Goal: Navigation & Orientation: Find specific page/section

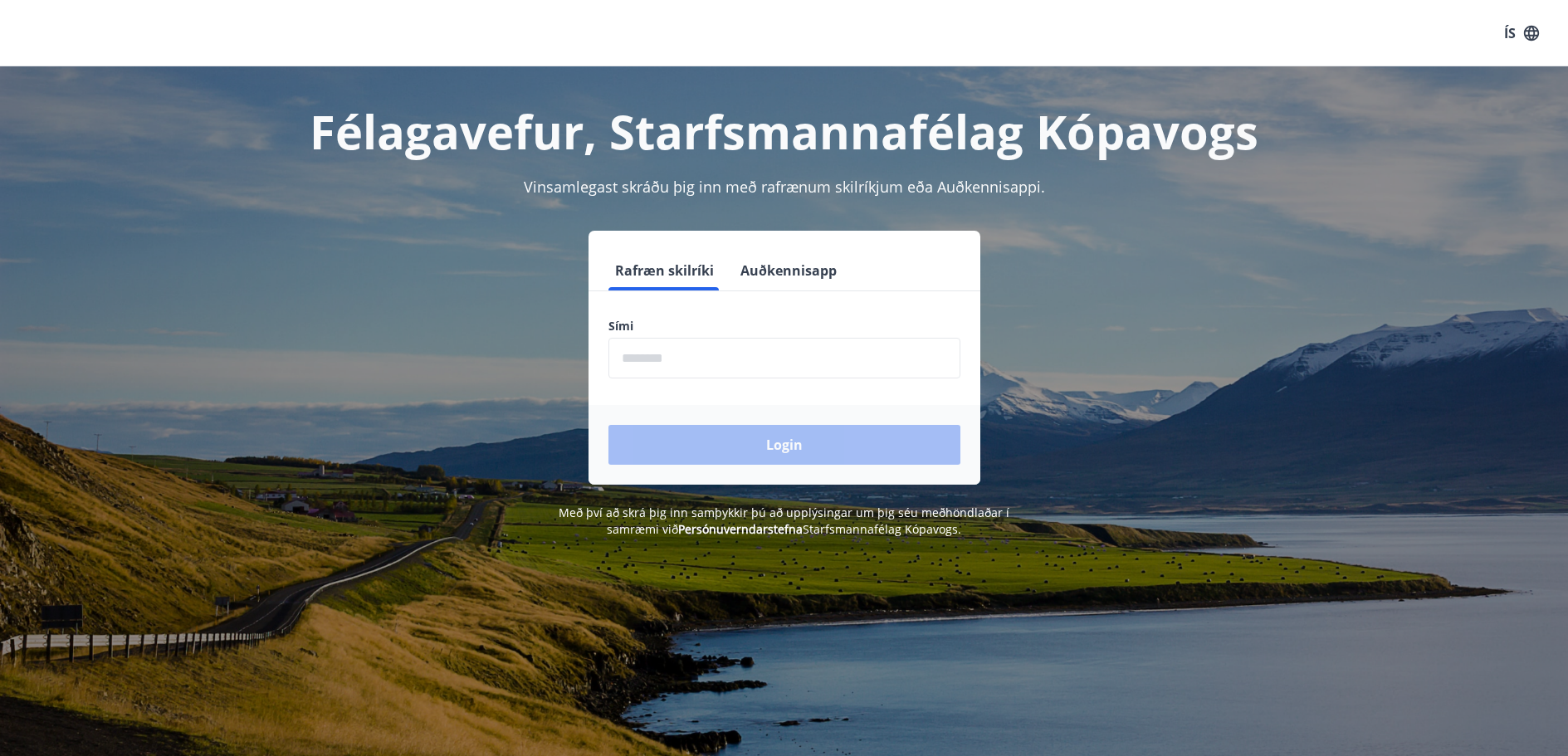
click at [663, 359] on input "phone" at bounding box center [784, 358] width 352 height 41
type input "********"
click at [788, 443] on button "Login" at bounding box center [784, 445] width 352 height 40
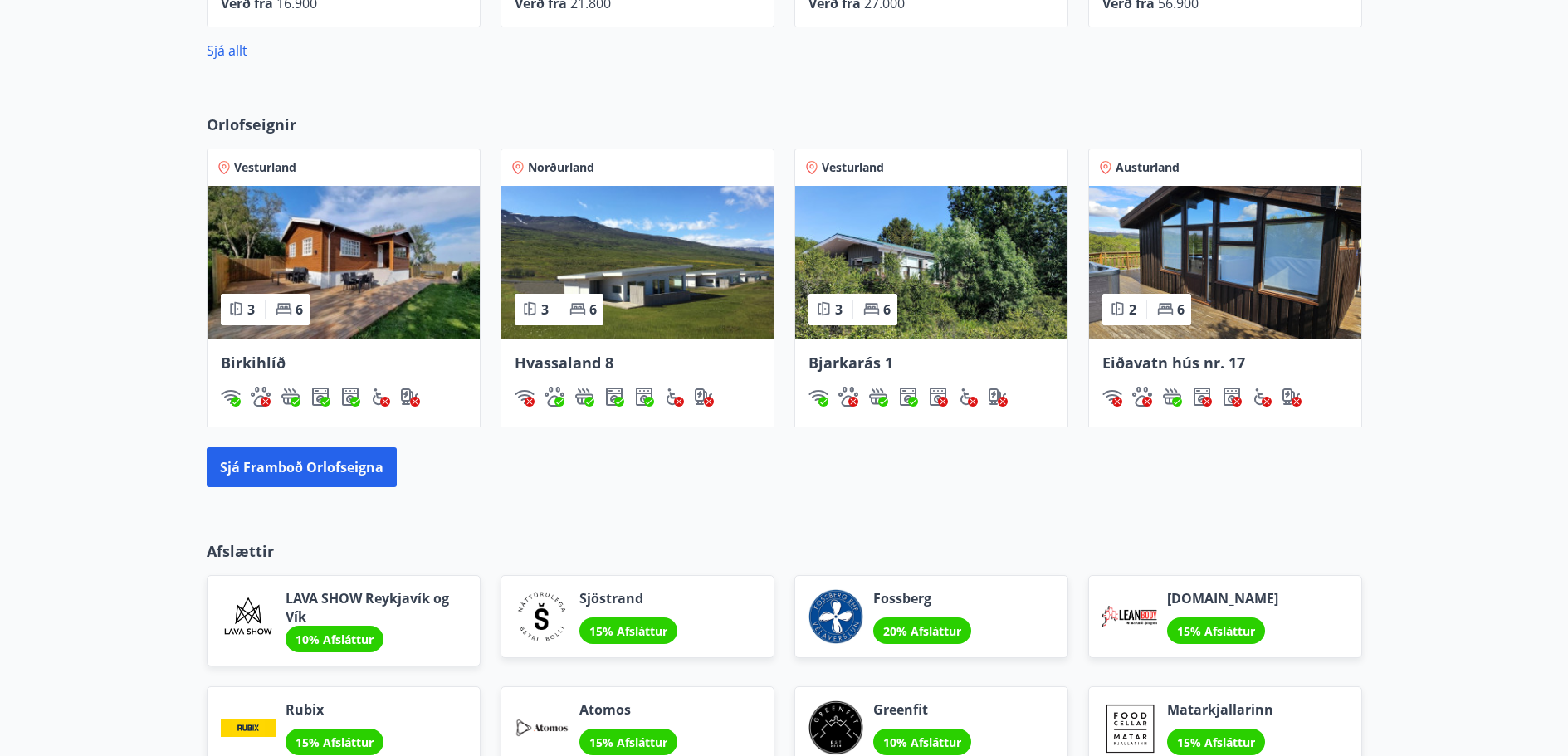
scroll to position [913, 0]
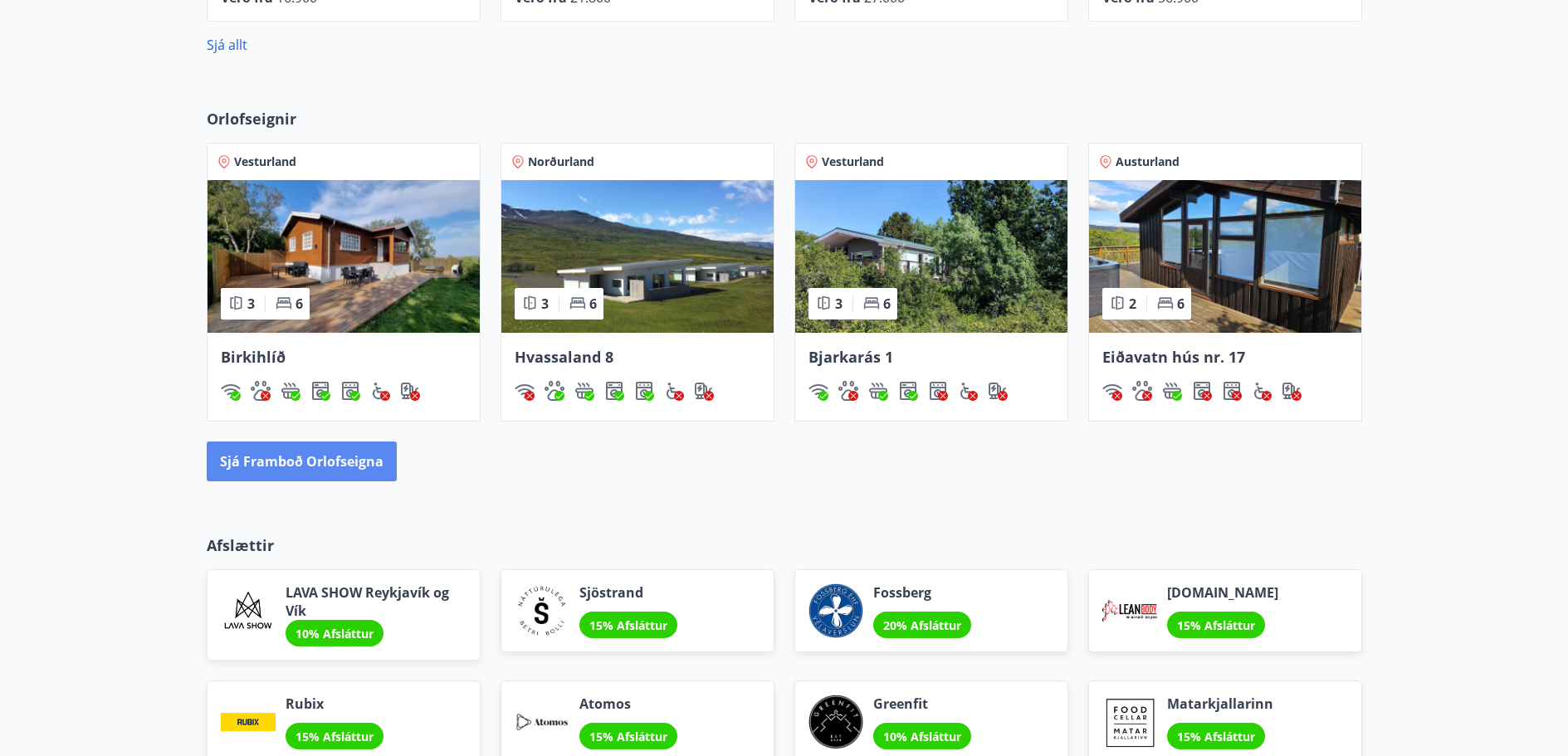
click at [292, 459] on button "Sjá framboð orlofseigna" at bounding box center [301, 462] width 190 height 40
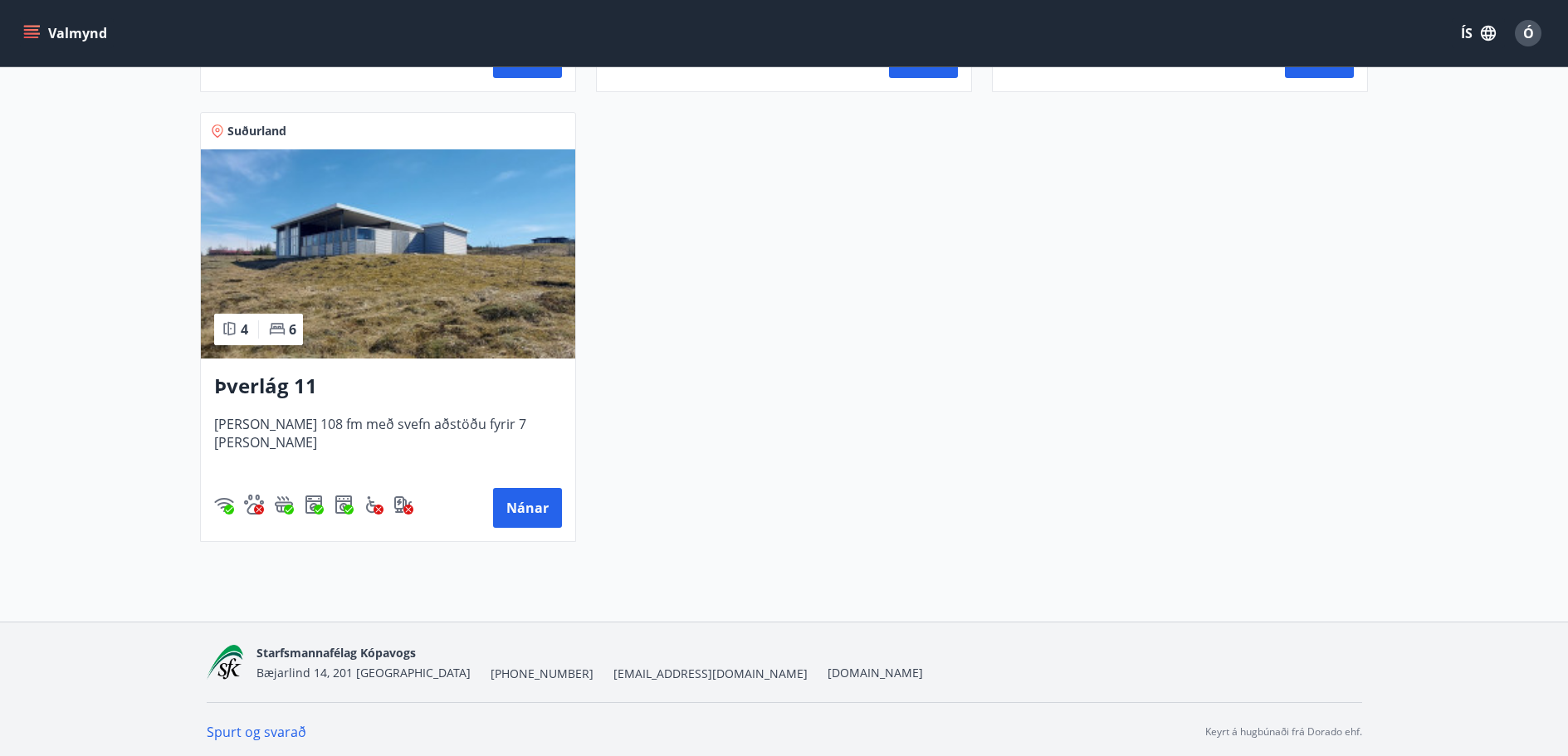
scroll to position [1173, 0]
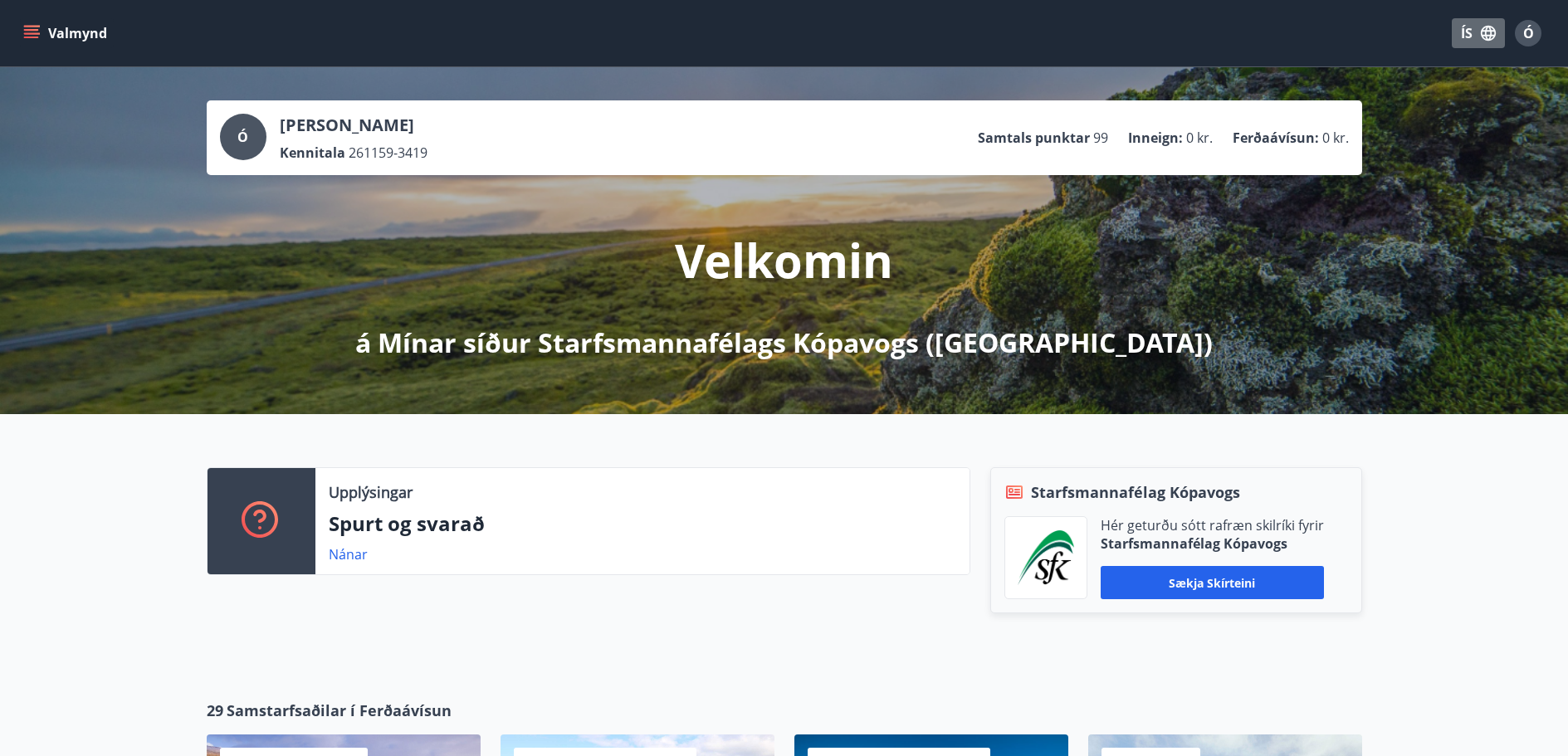
click at [1487, 30] on icon "button" at bounding box center [1487, 33] width 14 height 14
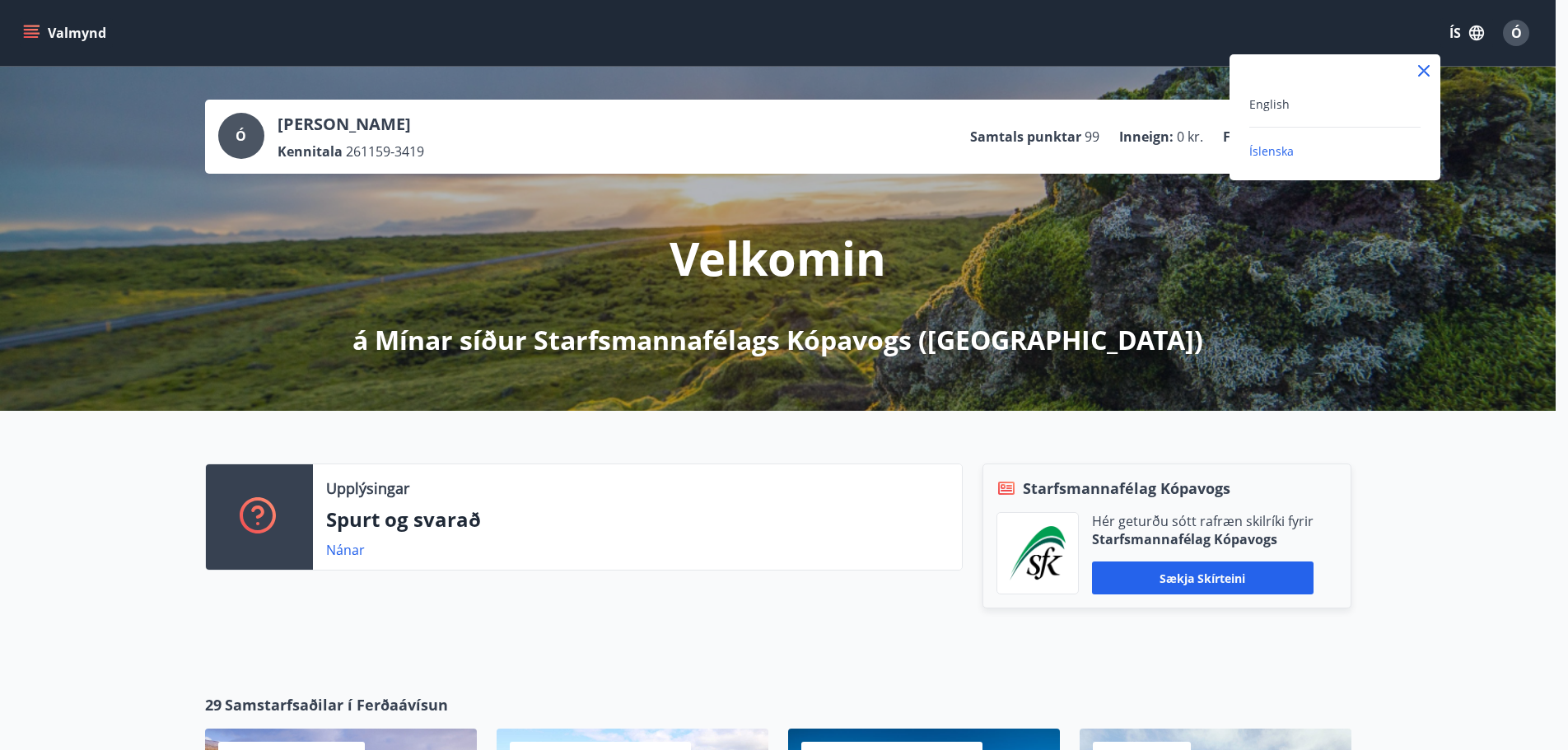
click at [1475, 30] on div at bounding box center [784, 375] width 1568 height 750
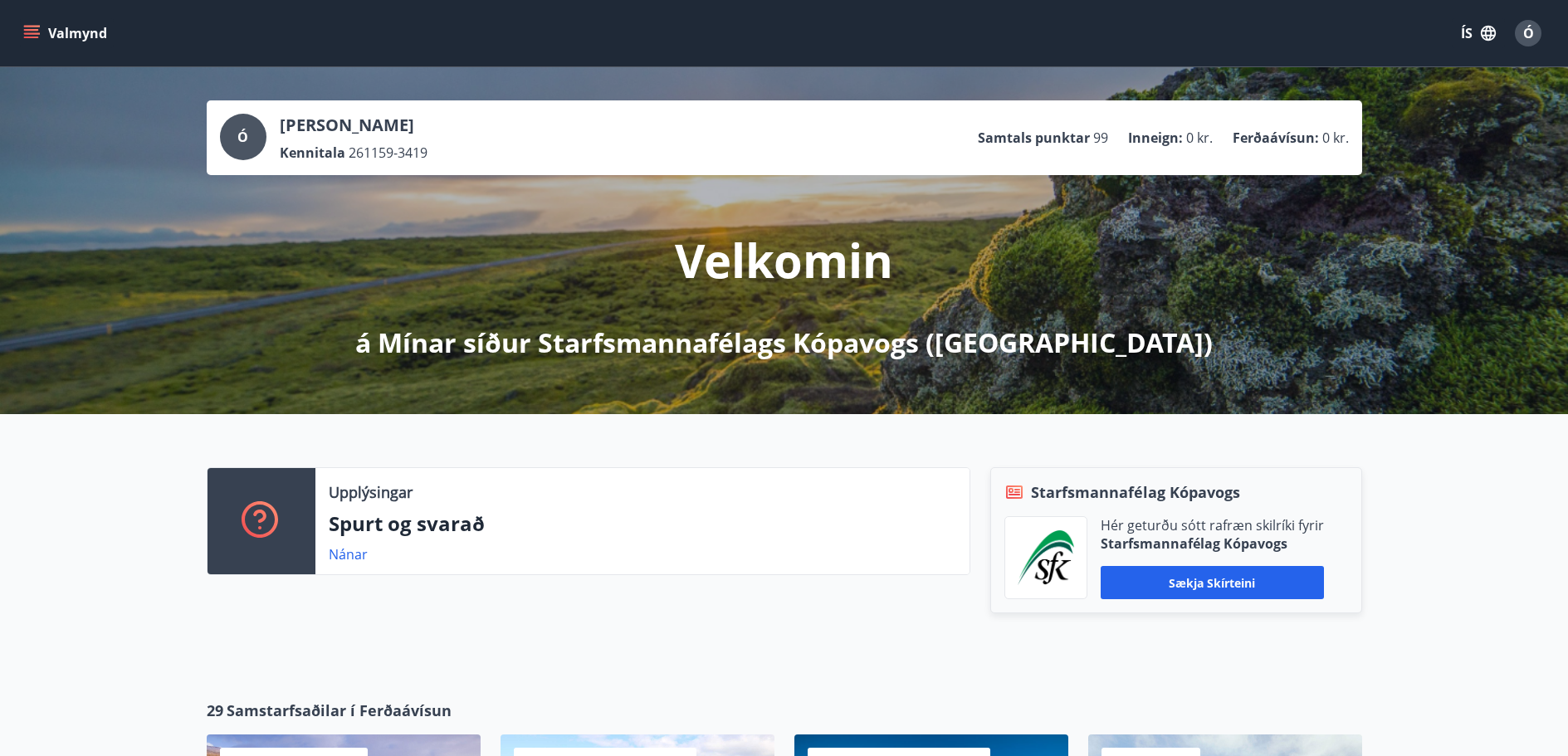
click at [55, 33] on button "Valmynd" at bounding box center [67, 33] width 94 height 30
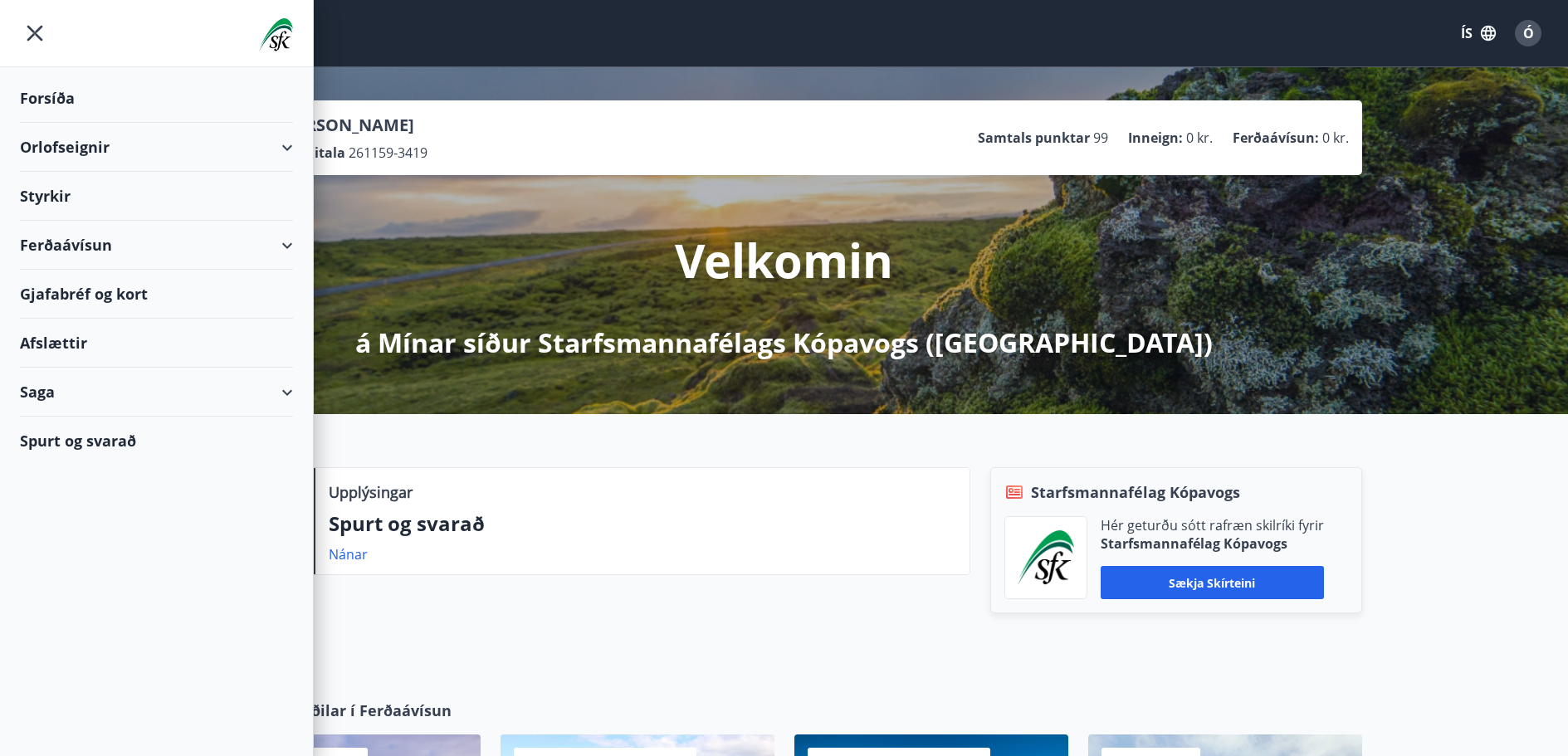
click at [81, 293] on div "Gjafabréf og kort" at bounding box center [157, 294] width 273 height 49
